Goal: Check status: Check status

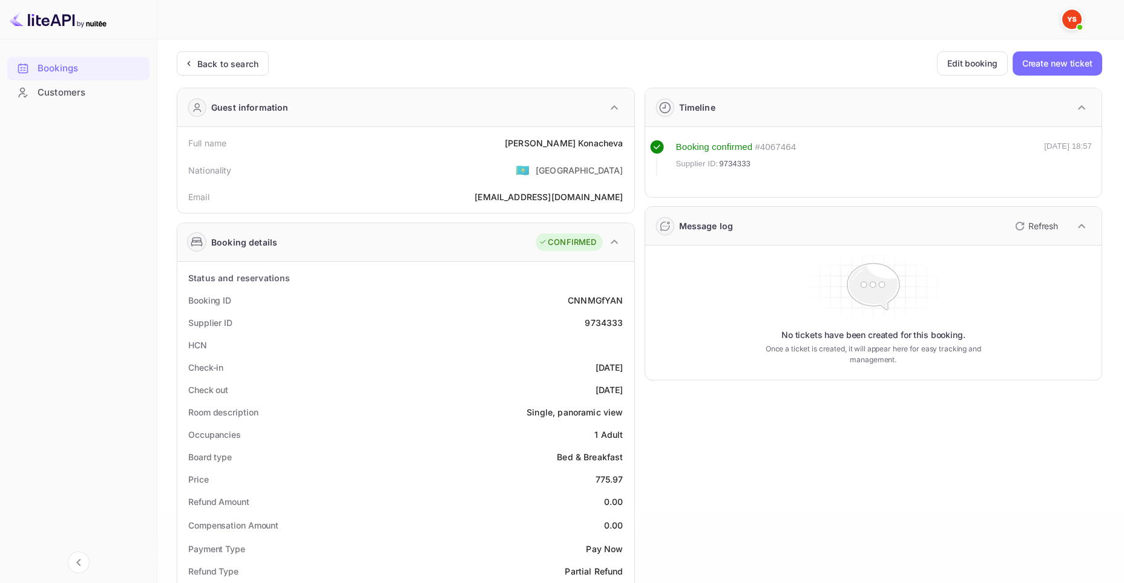
drag, startPoint x: 98, startPoint y: 70, endPoint x: 94, endPoint y: 61, distance: 10.0
click at [97, 70] on div "Bookings" at bounding box center [91, 69] width 106 height 14
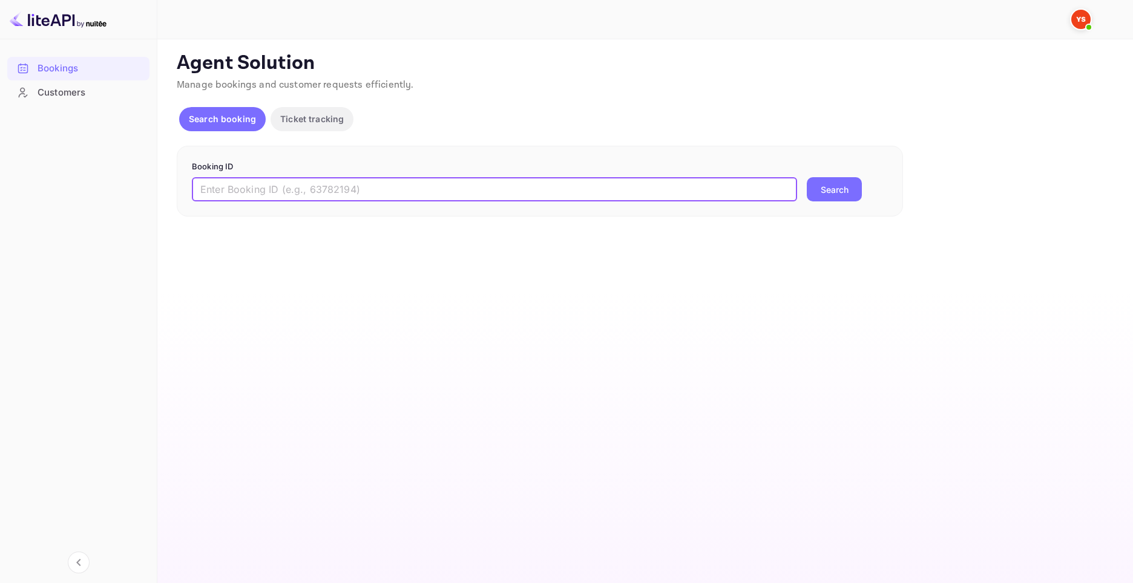
click at [431, 195] on input "text" at bounding box center [494, 189] width 605 height 24
paste input "9789097"
type input "9789097"
click at [817, 191] on button "Search" at bounding box center [834, 189] width 55 height 24
